Goal: Check status: Check status

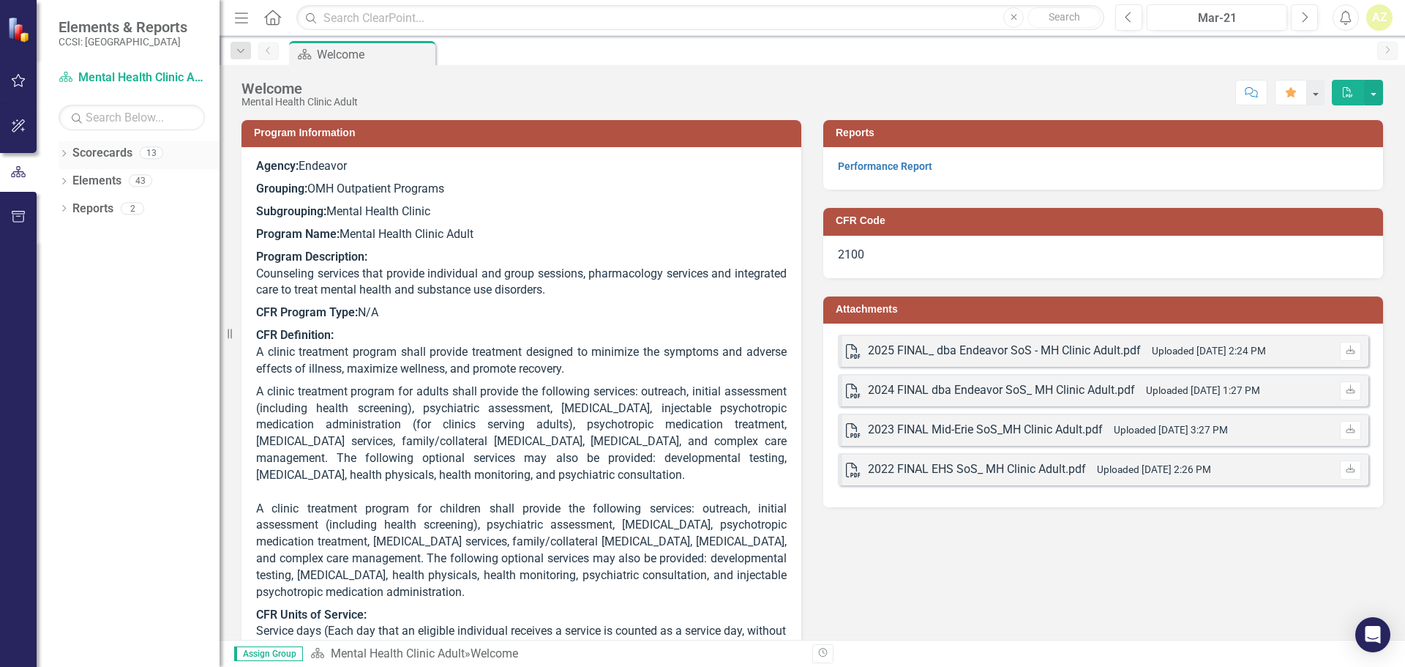
click at [61, 152] on icon "Dropdown" at bounding box center [64, 155] width 10 height 8
click at [67, 182] on icon "Dropdown" at bounding box center [71, 180] width 11 height 9
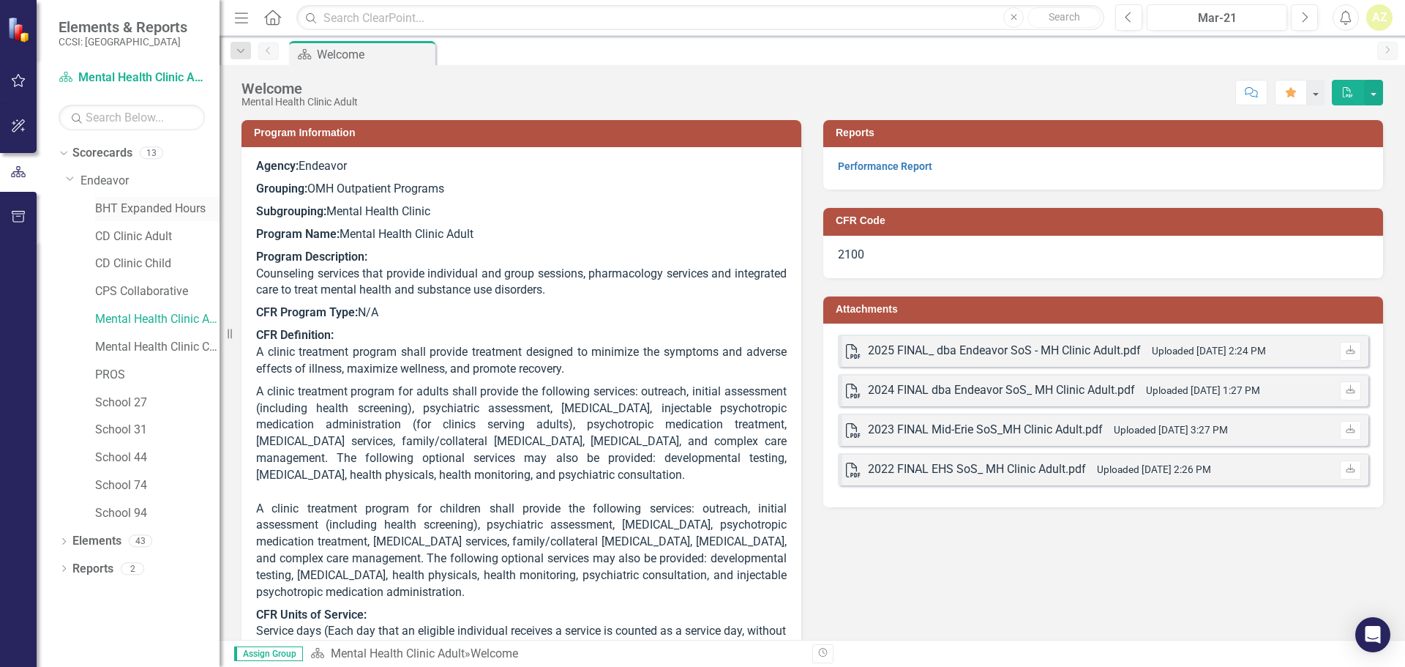
click at [124, 205] on link "BHT Expanded Hours" at bounding box center [157, 209] width 124 height 17
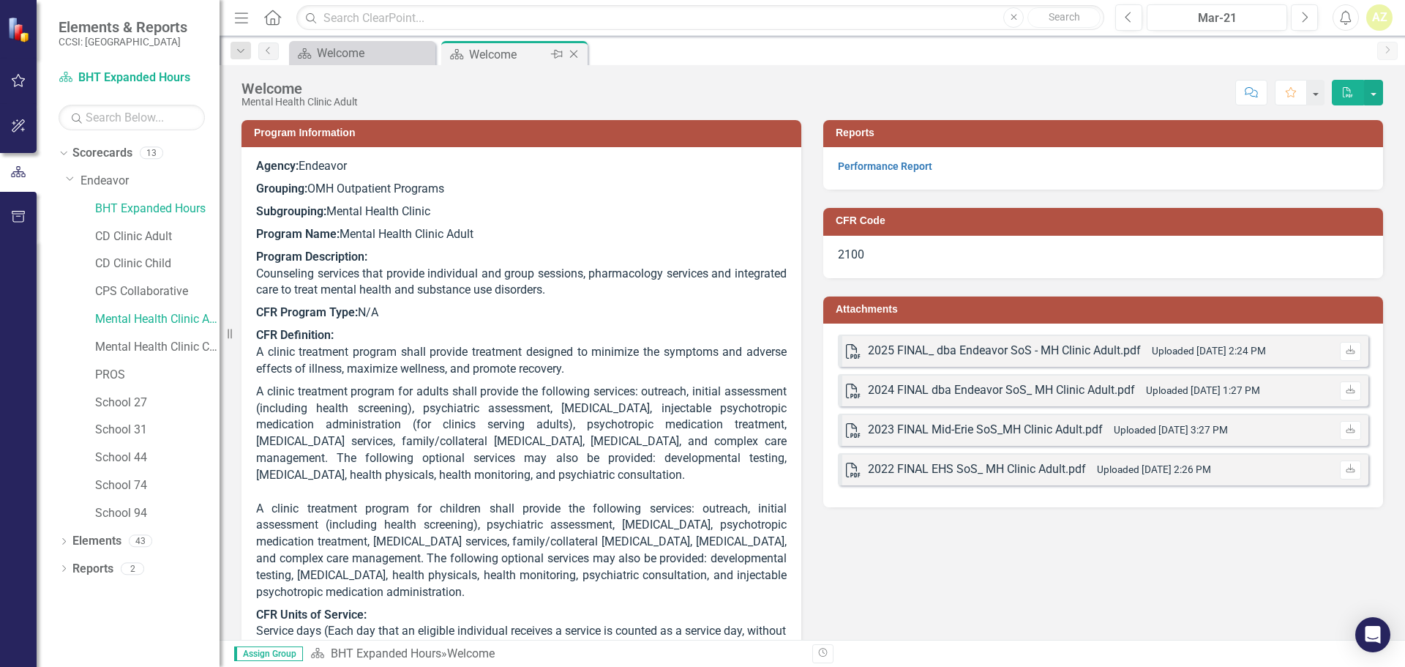
click at [471, 57] on div "Welcome" at bounding box center [508, 54] width 78 height 18
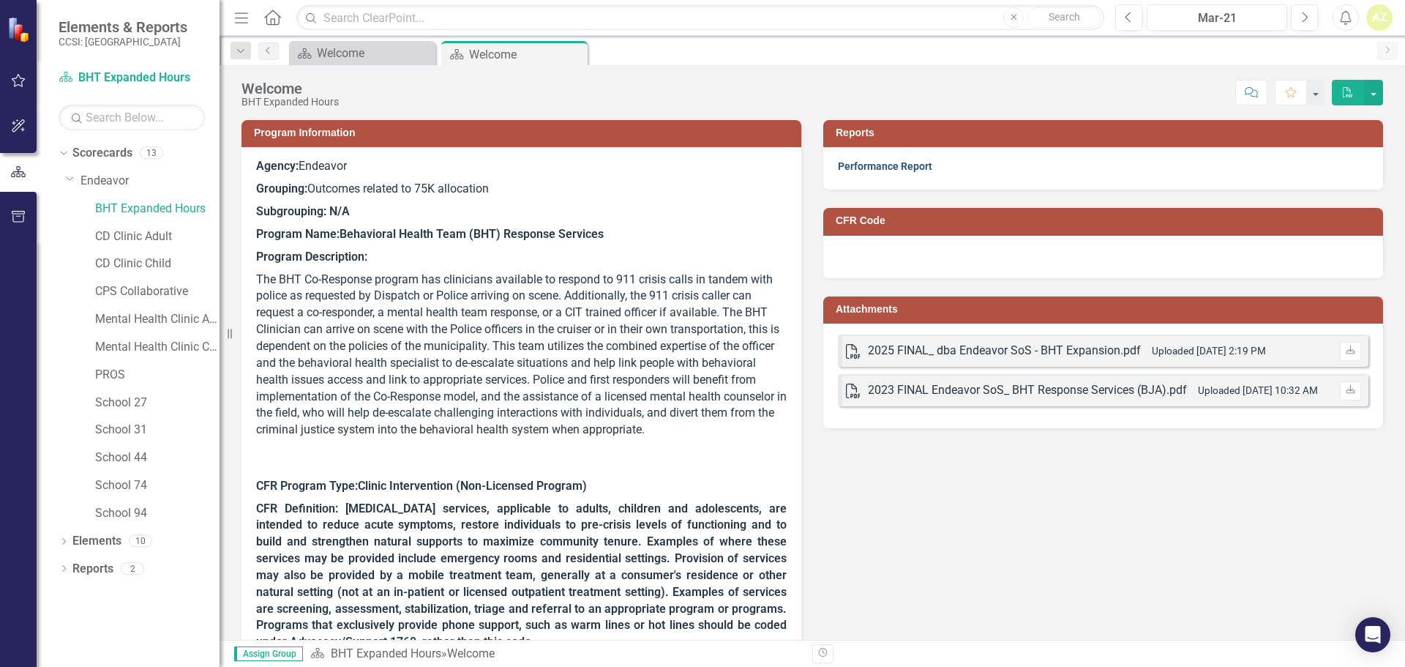
click at [892, 165] on link "Performance Report" at bounding box center [885, 166] width 94 height 12
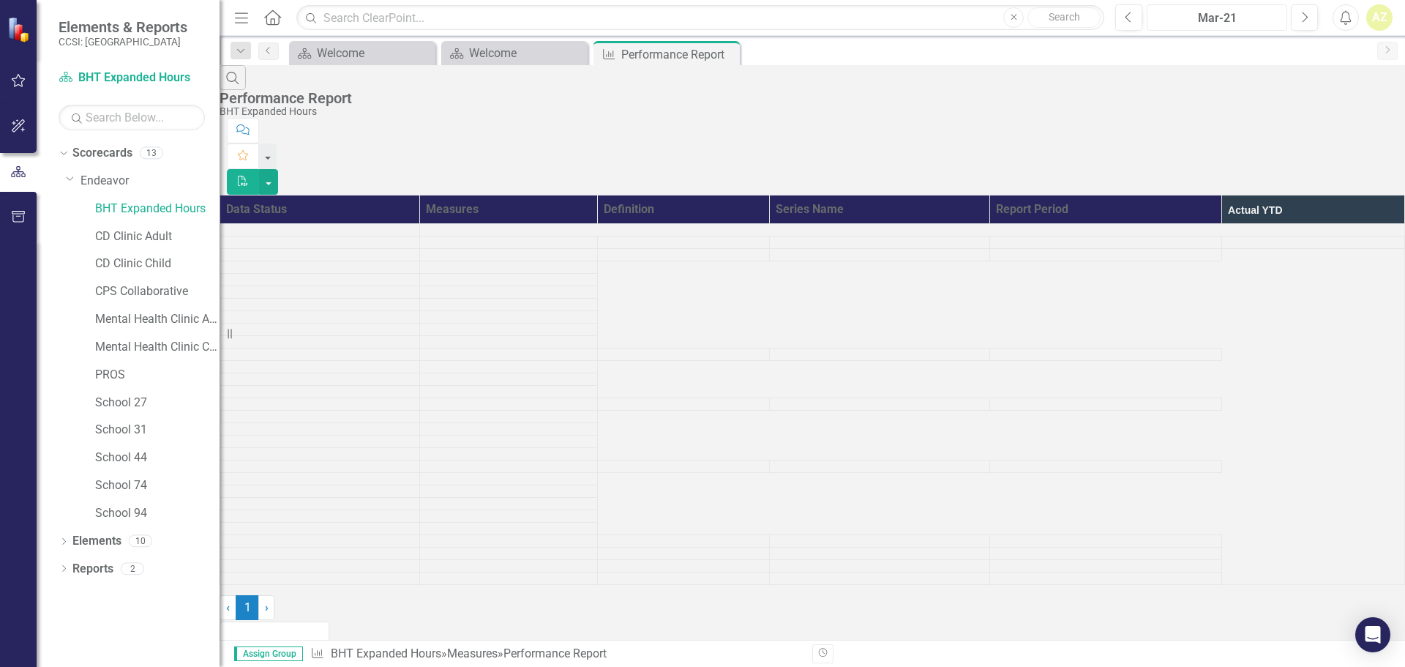
click at [1206, 17] on div "Mar-21" at bounding box center [1217, 19] width 130 height 18
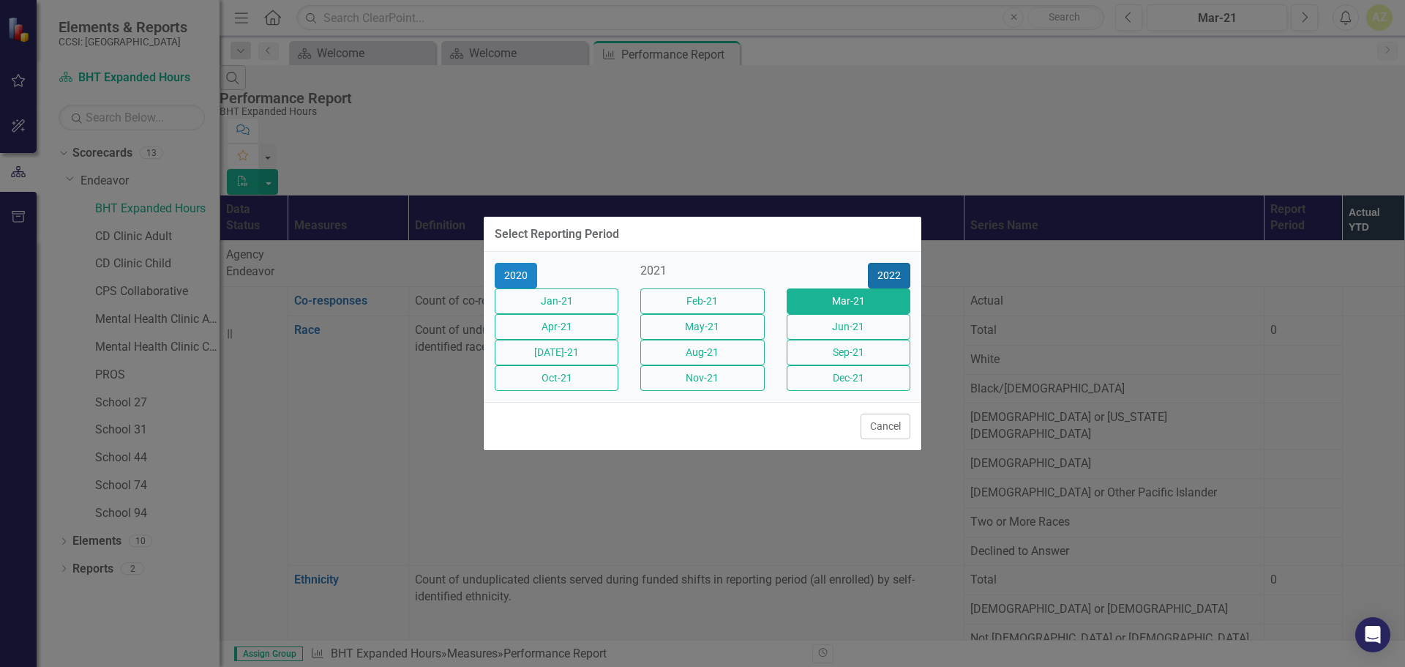
click at [893, 263] on button "2022" at bounding box center [889, 276] width 42 height 26
click at [893, 263] on button "2023" at bounding box center [889, 276] width 42 height 26
click at [893, 263] on button "2024" at bounding box center [889, 276] width 42 height 26
click at [580, 357] on button "[DATE]-24" at bounding box center [557, 353] width 124 height 26
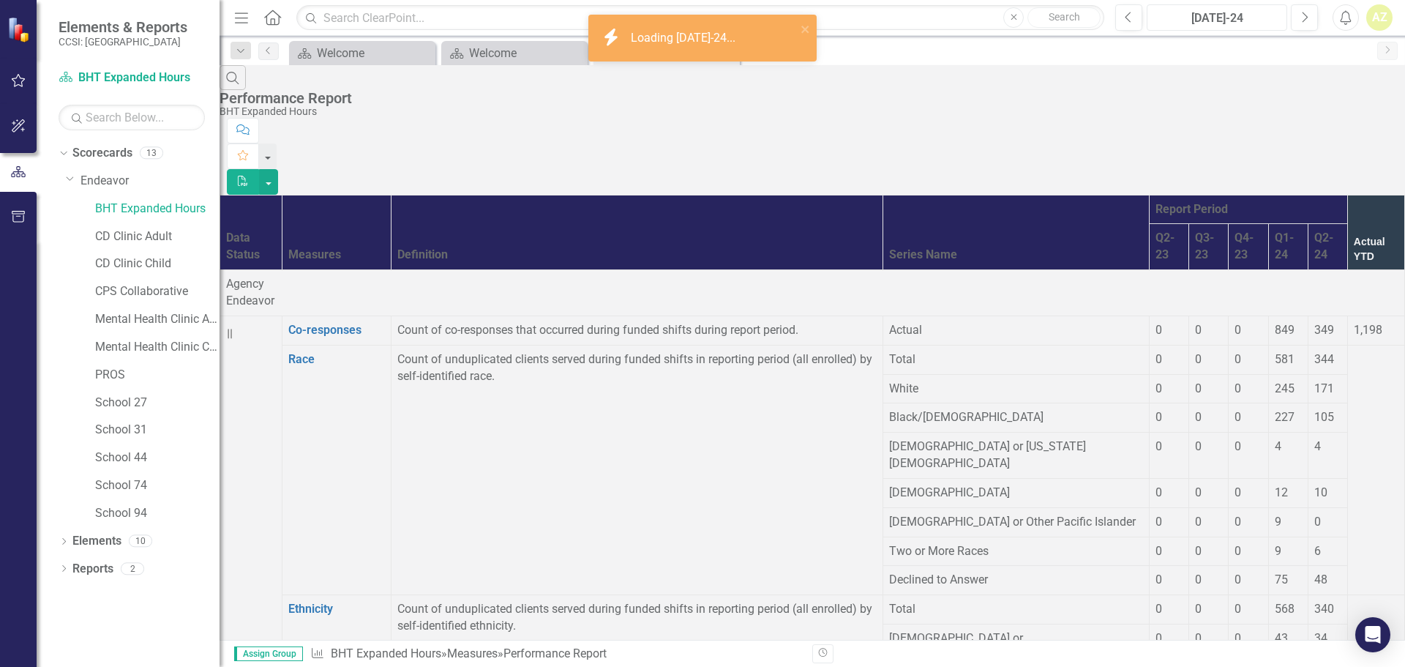
click at [1223, 21] on div "[DATE]-24" at bounding box center [1217, 19] width 130 height 18
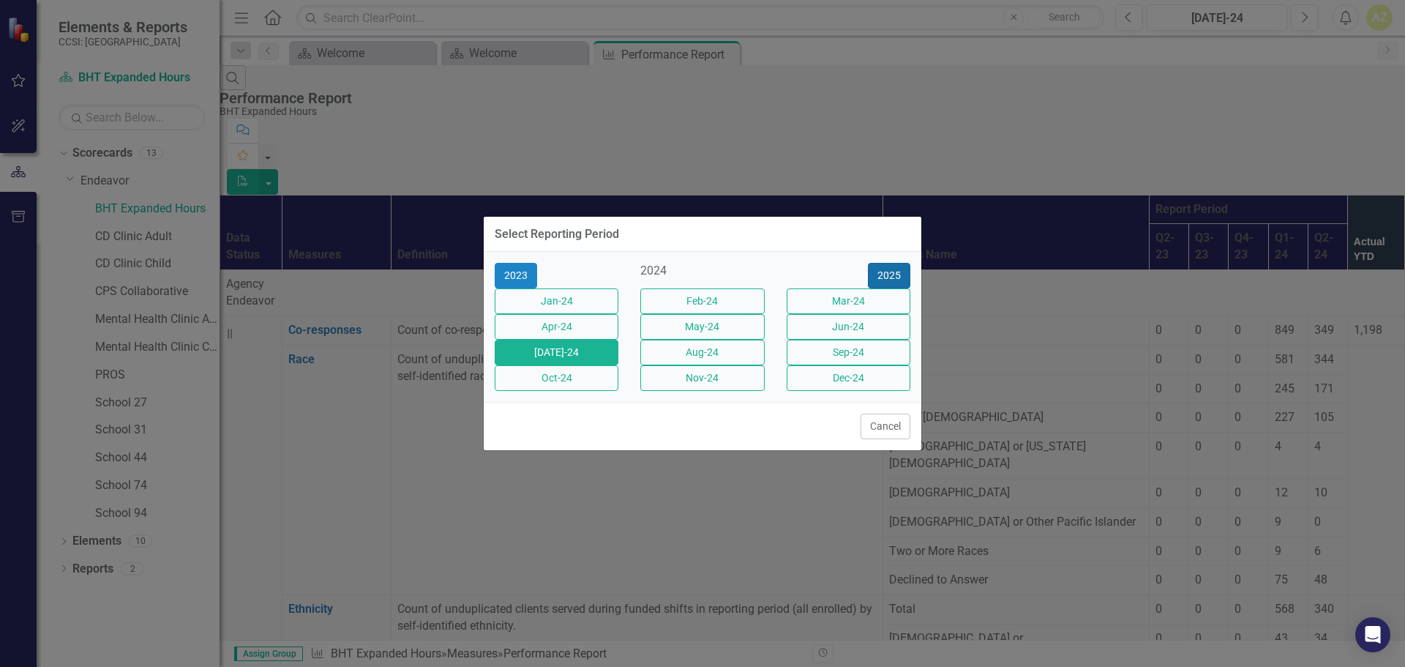
click at [883, 264] on button "2025" at bounding box center [889, 276] width 42 height 26
click at [525, 351] on button "[DATE]-25" at bounding box center [557, 353] width 124 height 26
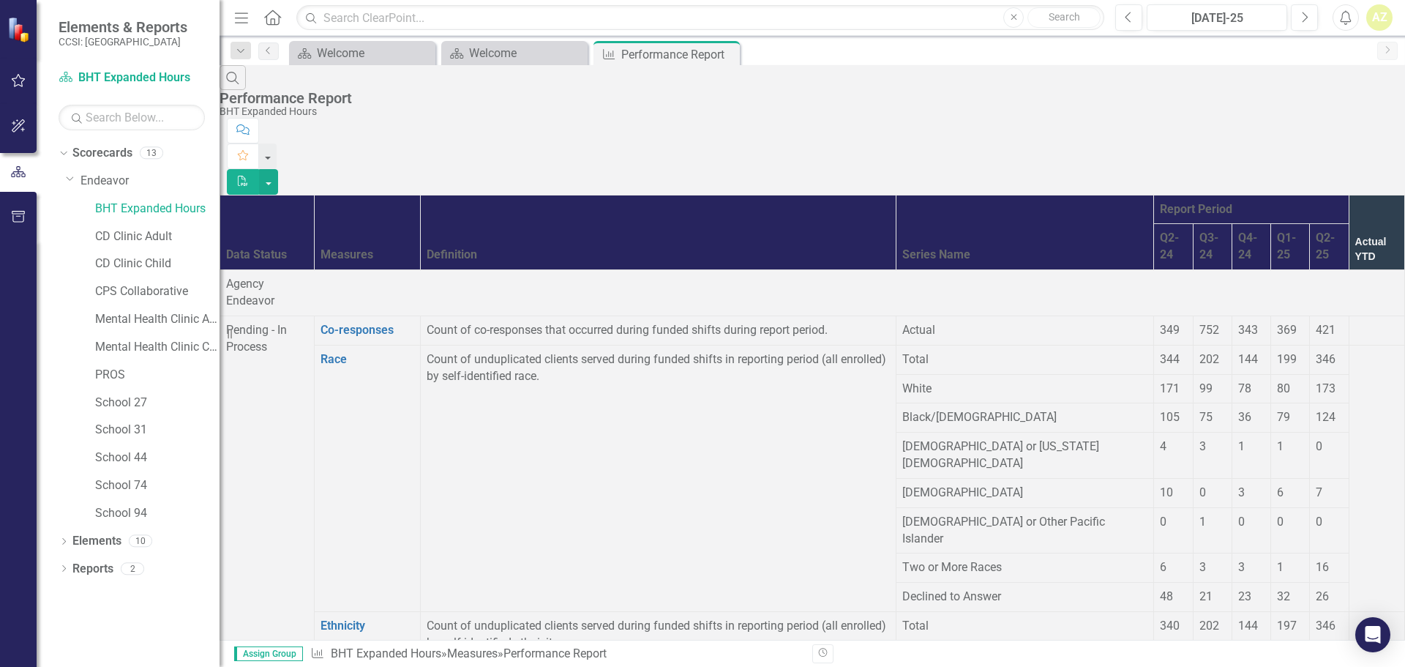
click at [303, 322] on div "Pending - In Process" at bounding box center [267, 339] width 82 height 34
click at [280, 323] on span "Pending - In Process" at bounding box center [256, 338] width 61 height 31
click at [287, 323] on span "Pending - In Process" at bounding box center [256, 338] width 61 height 31
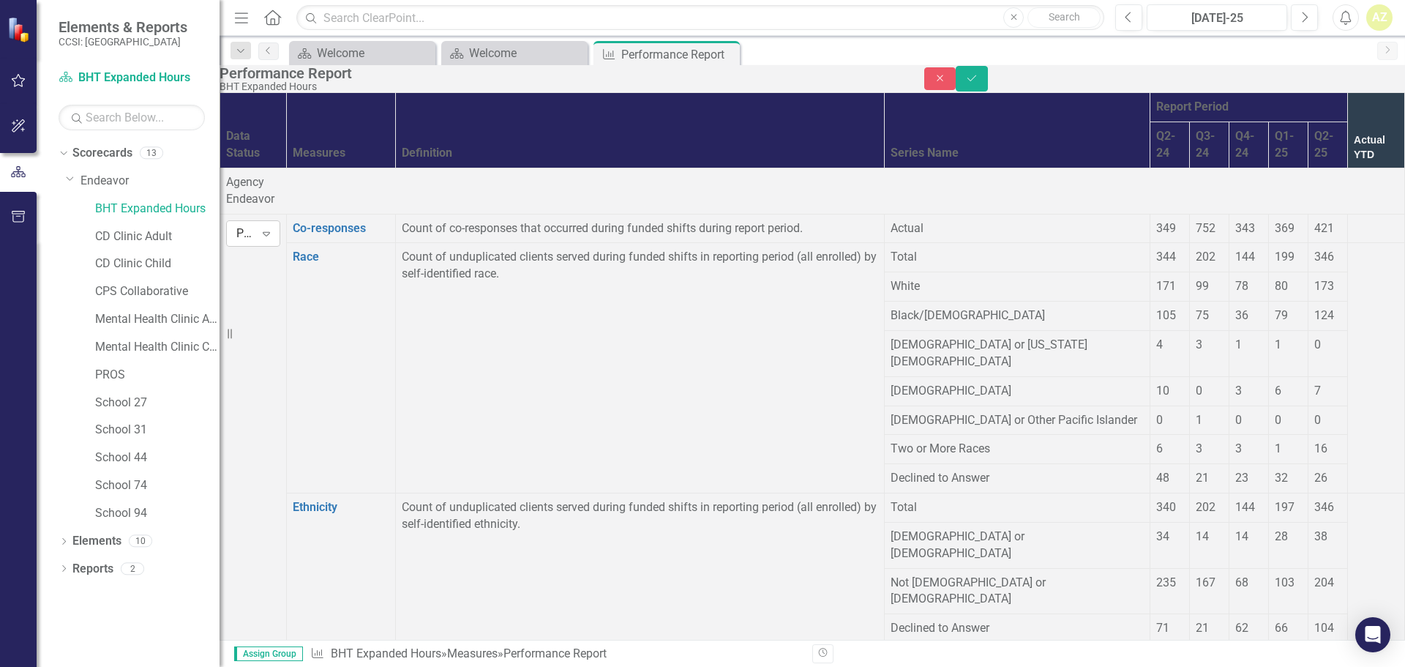
click at [255, 240] on div "Pending - In Process" at bounding box center [245, 233] width 18 height 17
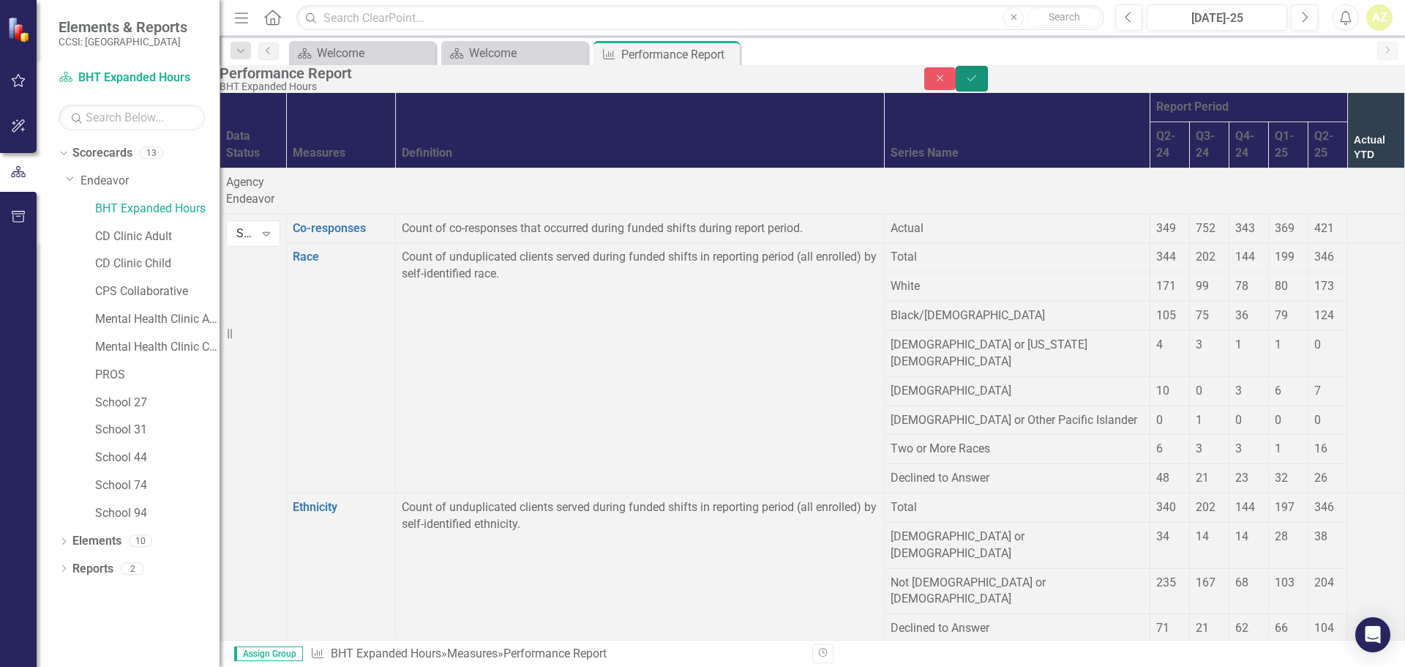
click at [979, 83] on icon "Save" at bounding box center [971, 78] width 13 height 10
